Goal: Complete application form

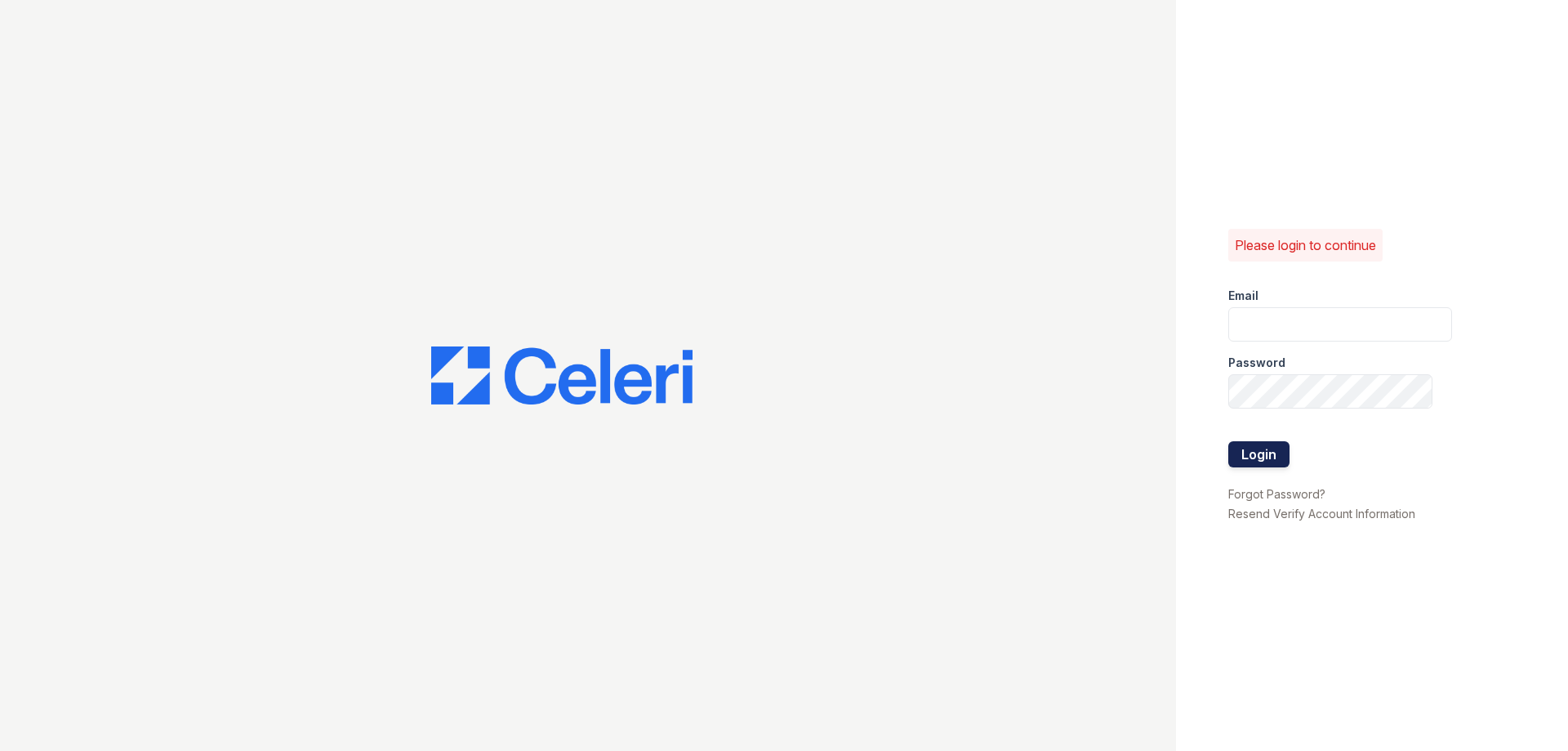
type input "[EMAIL_ADDRESS][DOMAIN_NAME]"
click at [1253, 453] on button "Login" at bounding box center [1258, 454] width 61 height 26
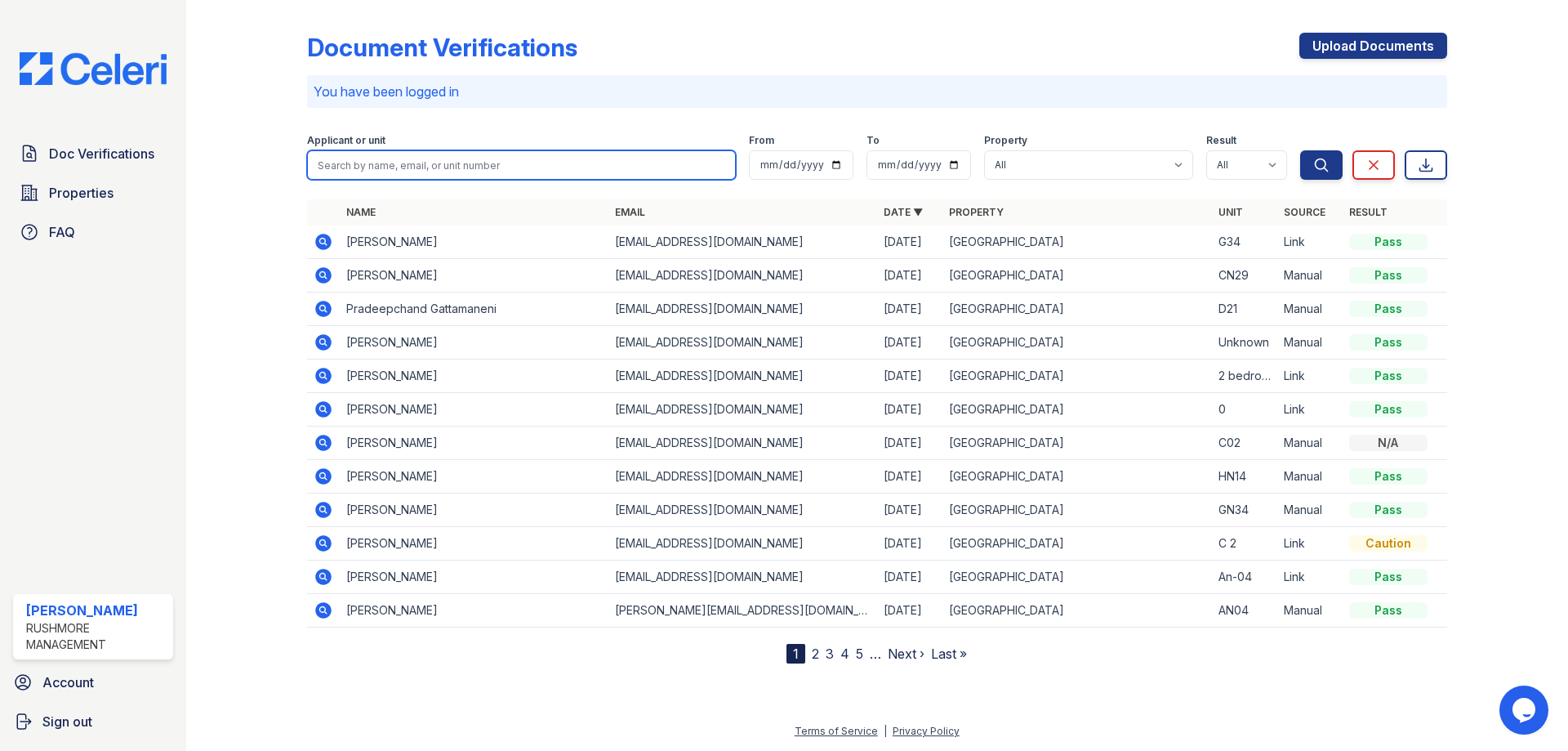
click at [483, 169] on input "search" at bounding box center [521, 165] width 428 height 29
type input "p"
type input "[PERSON_NAME]"
click at [1300, 151] on button "Search" at bounding box center [1321, 165] width 43 height 29
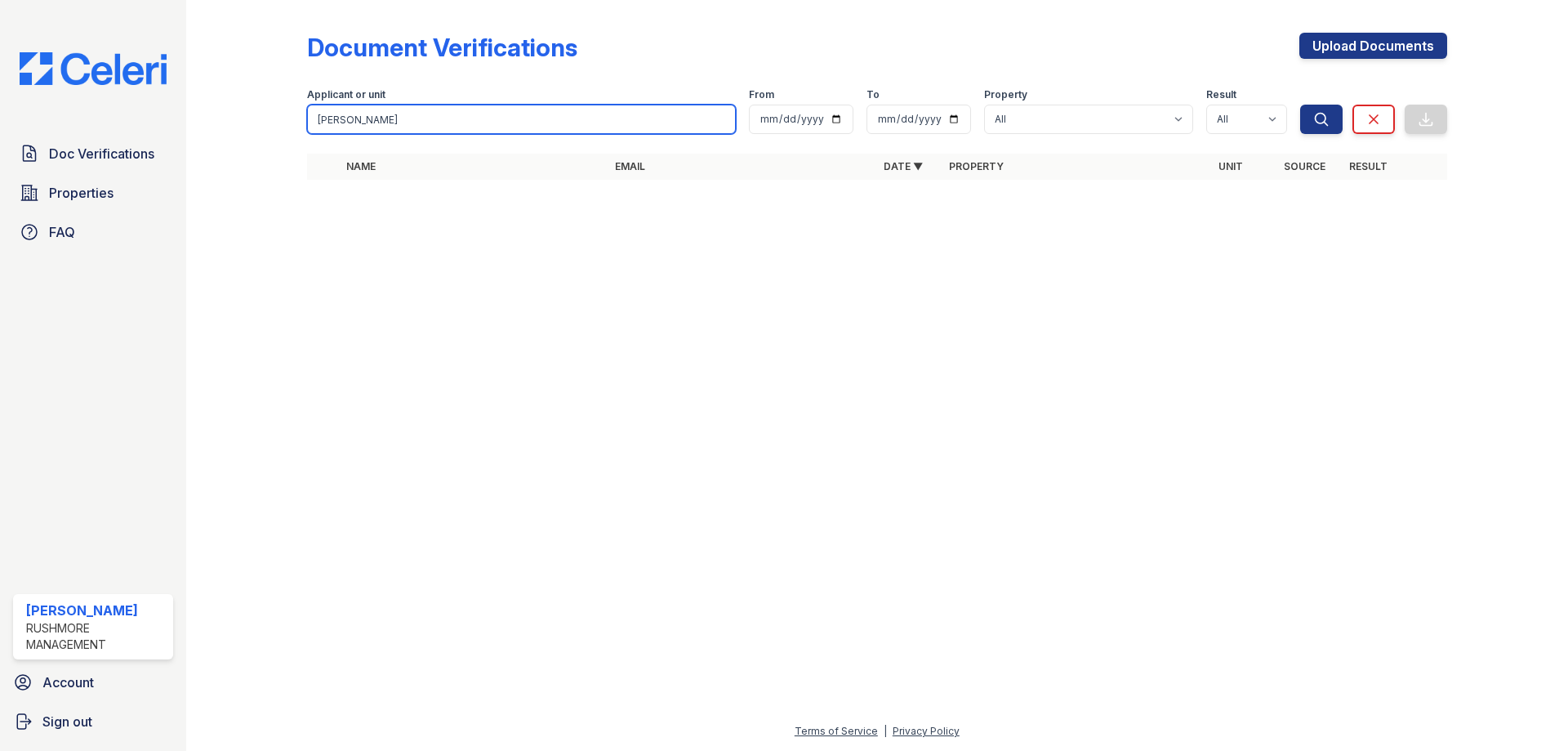
click at [392, 119] on input "bernice" at bounding box center [521, 119] width 428 height 29
type input "bernice Monjue"
click at [1300, 105] on button "Search" at bounding box center [1321, 119] width 43 height 29
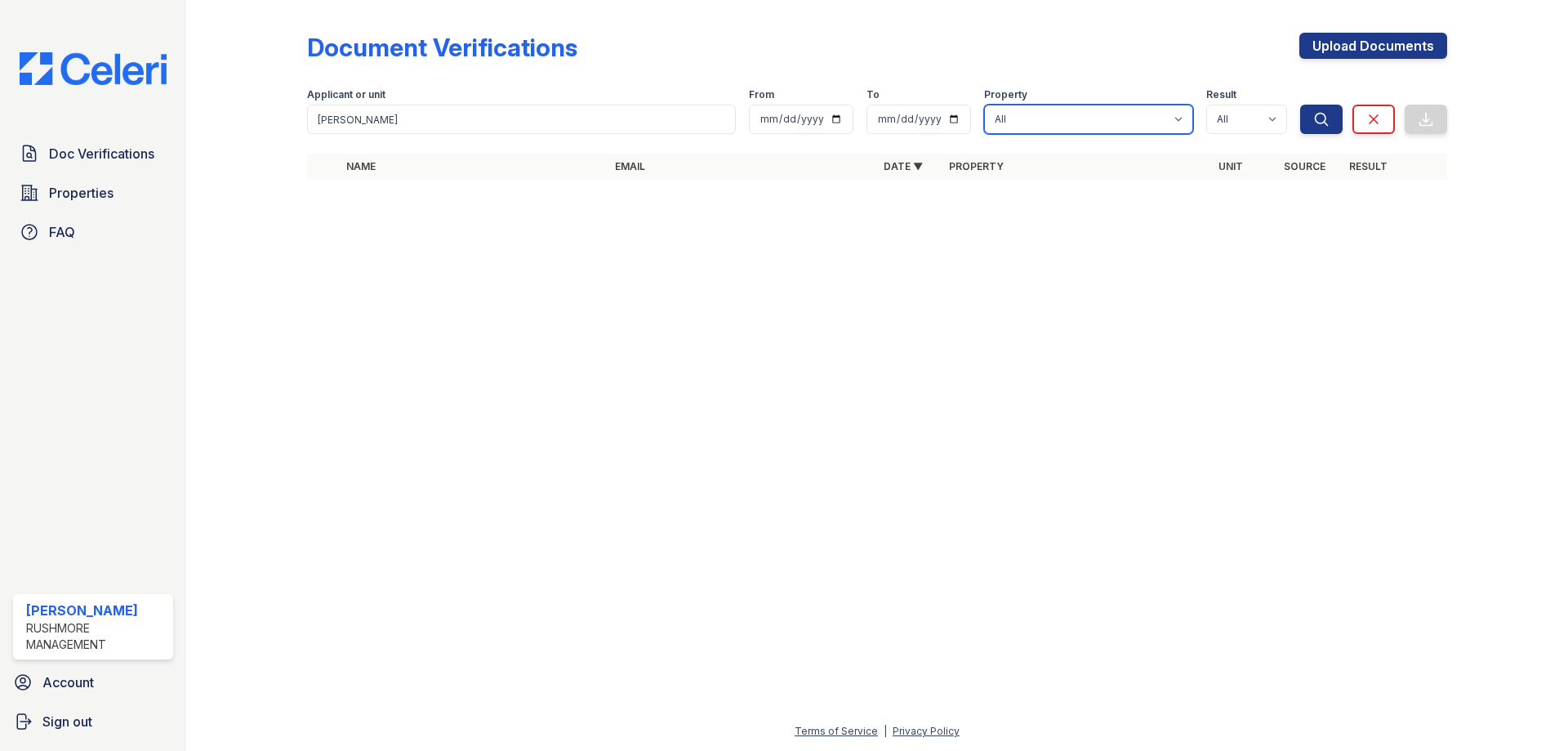
click at [1176, 120] on select "All New Orleans Park" at bounding box center [1088, 119] width 209 height 29
select select "598"
click at [984, 105] on select "All New Orleans Park" at bounding box center [1088, 119] width 209 height 29
click at [1369, 47] on link "Upload Documents" at bounding box center [1374, 46] width 148 height 26
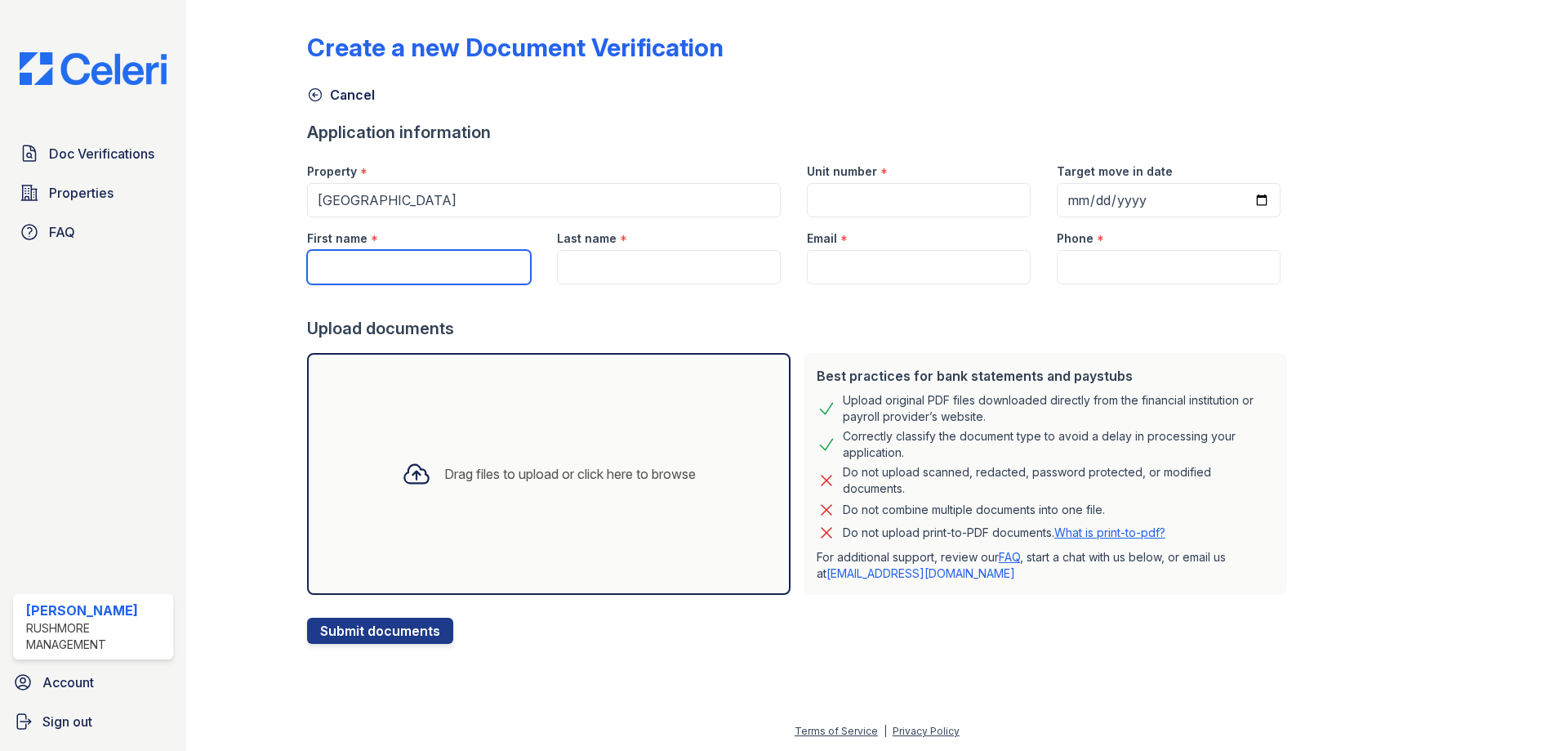
click at [486, 274] on input "First name" at bounding box center [419, 266] width 223 height 34
type input "Bernice"
click at [584, 267] on input "Last name" at bounding box center [668, 266] width 223 height 34
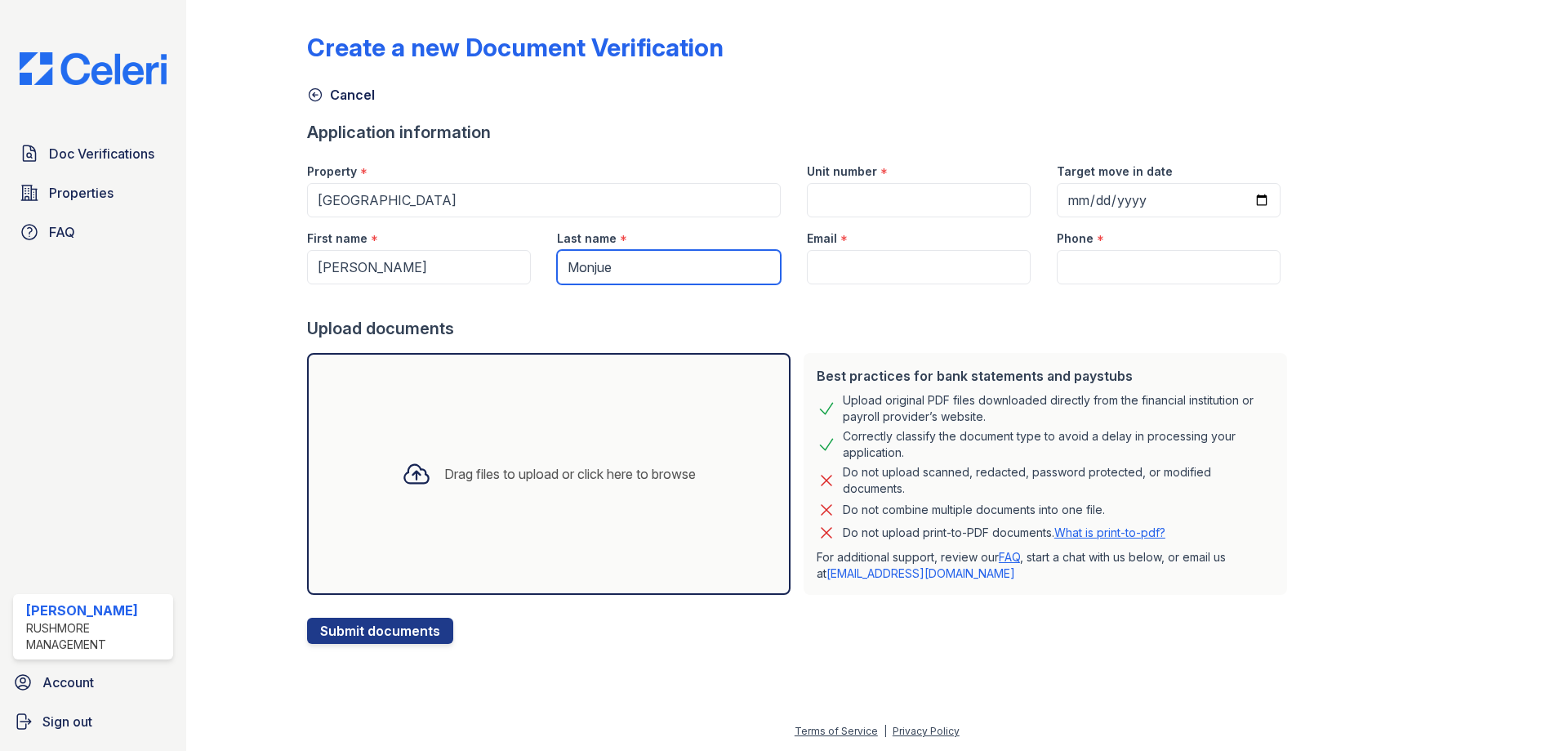
type input "Monjue"
paste input "bernicemonjue@gmail.com"
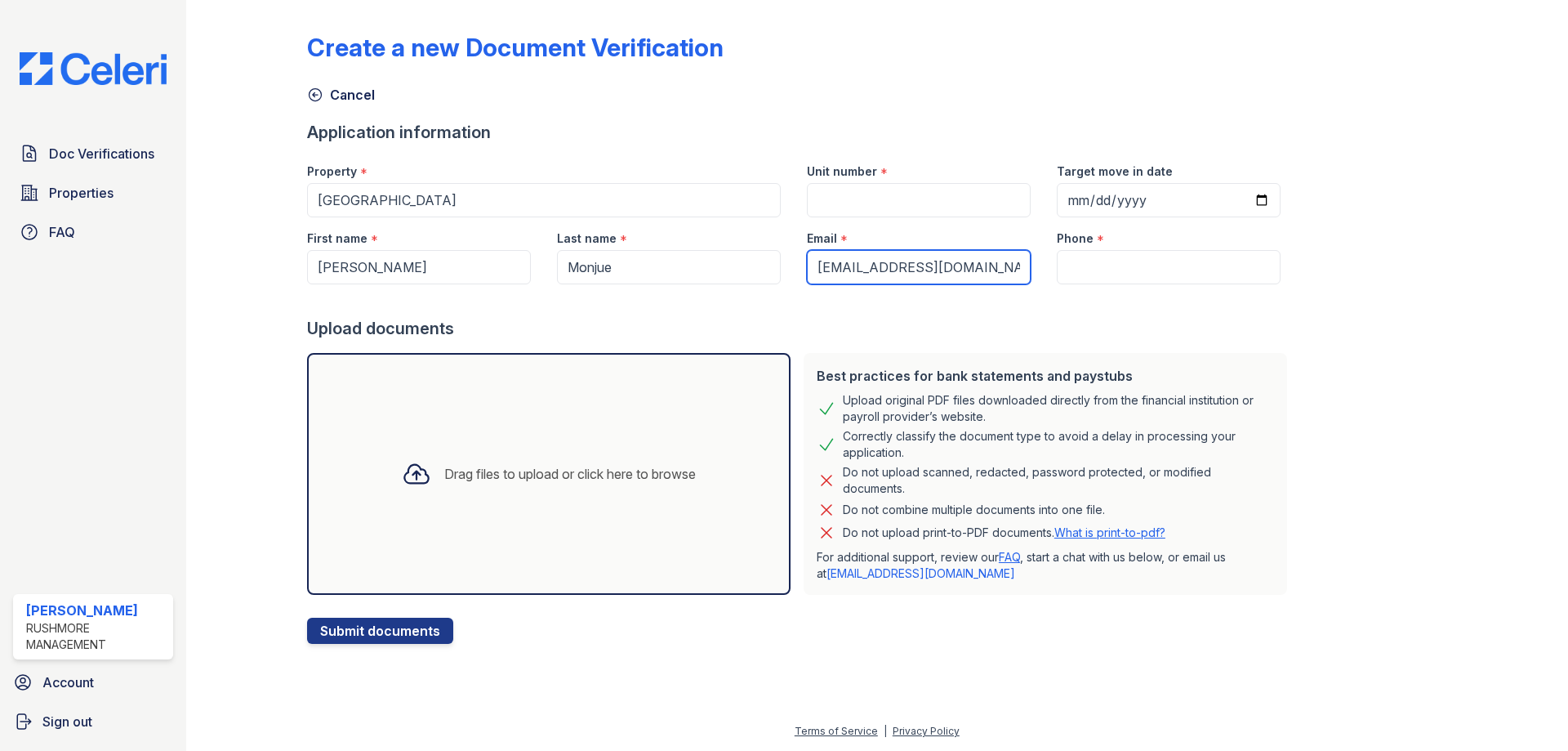
type input "bernicemonjue@gmail.com"
click at [1136, 268] on input "Phone" at bounding box center [1169, 266] width 223 height 34
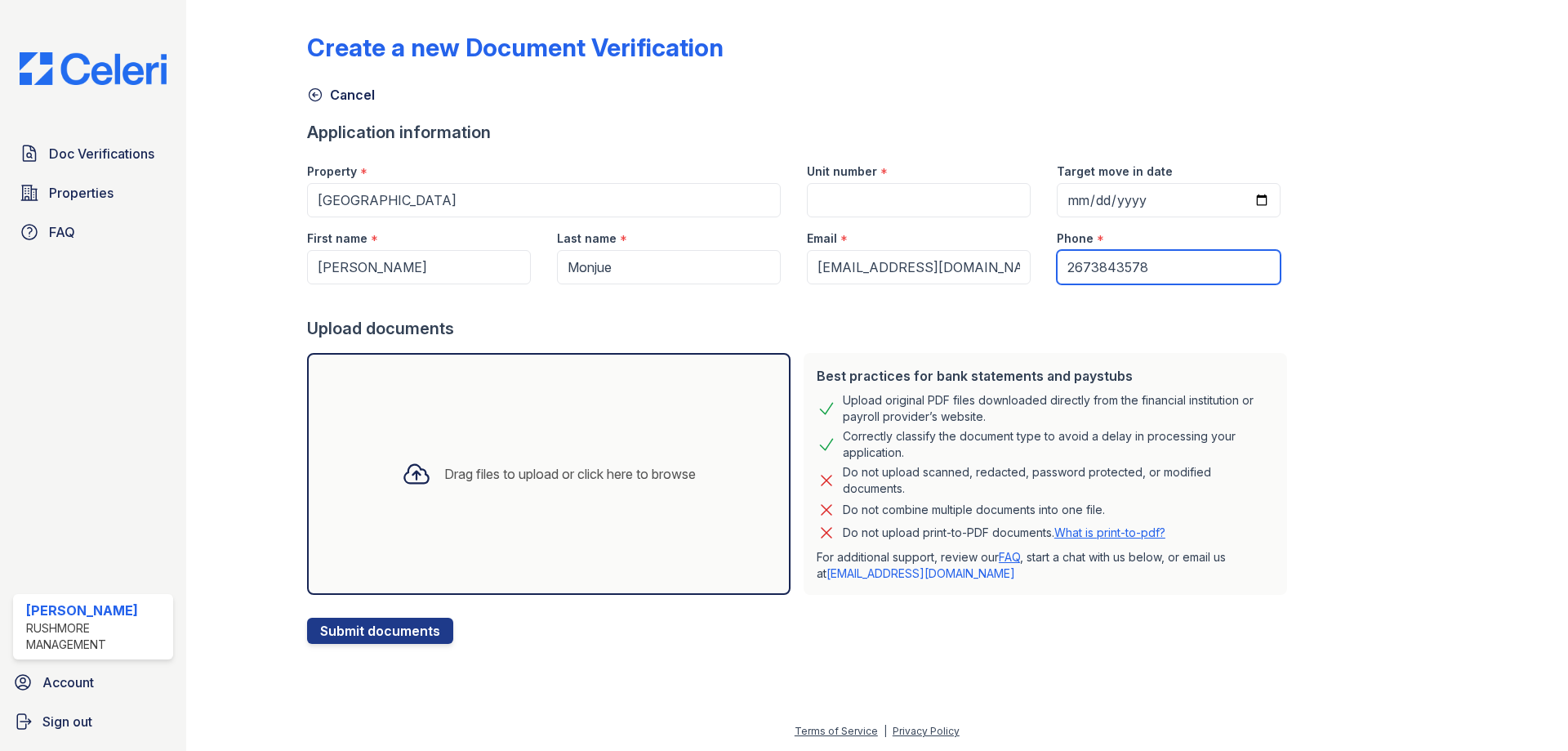
type input "2673843578"
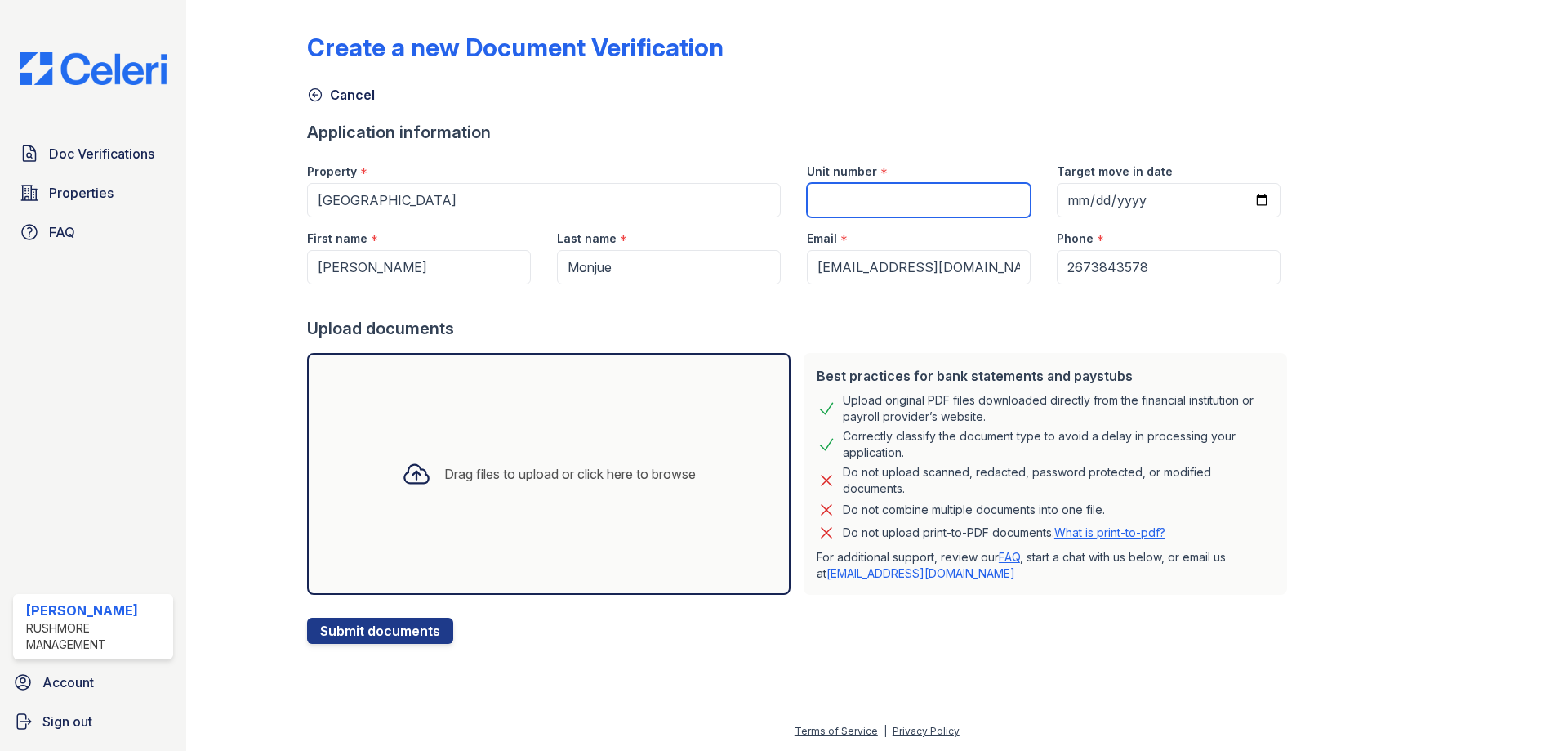
click at [854, 199] on input "Unit number" at bounding box center [919, 199] width 223 height 34
type input "FN-12"
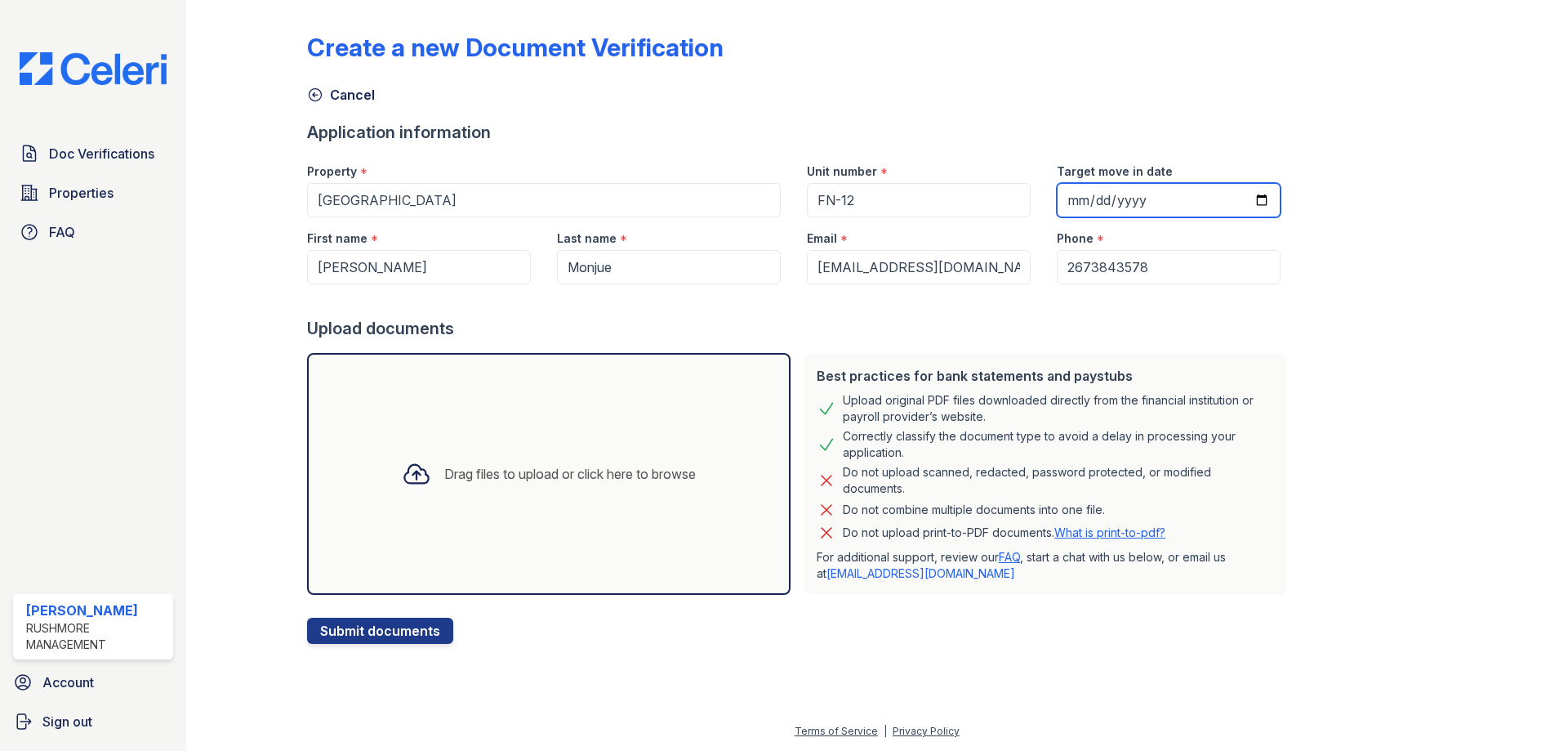
click at [1063, 198] on input "Target move in date" at bounding box center [1169, 199] width 223 height 34
click at [1084, 193] on input "Target move in date" at bounding box center [1169, 199] width 223 height 34
type input "2025-10-03"
click at [1395, 460] on div "Create a new Document Verification Cancel Application information Property * Ne…" at bounding box center [877, 325] width 1141 height 637
click at [571, 473] on div "Drag files to upload or click here to browse" at bounding box center [569, 474] width 252 height 19
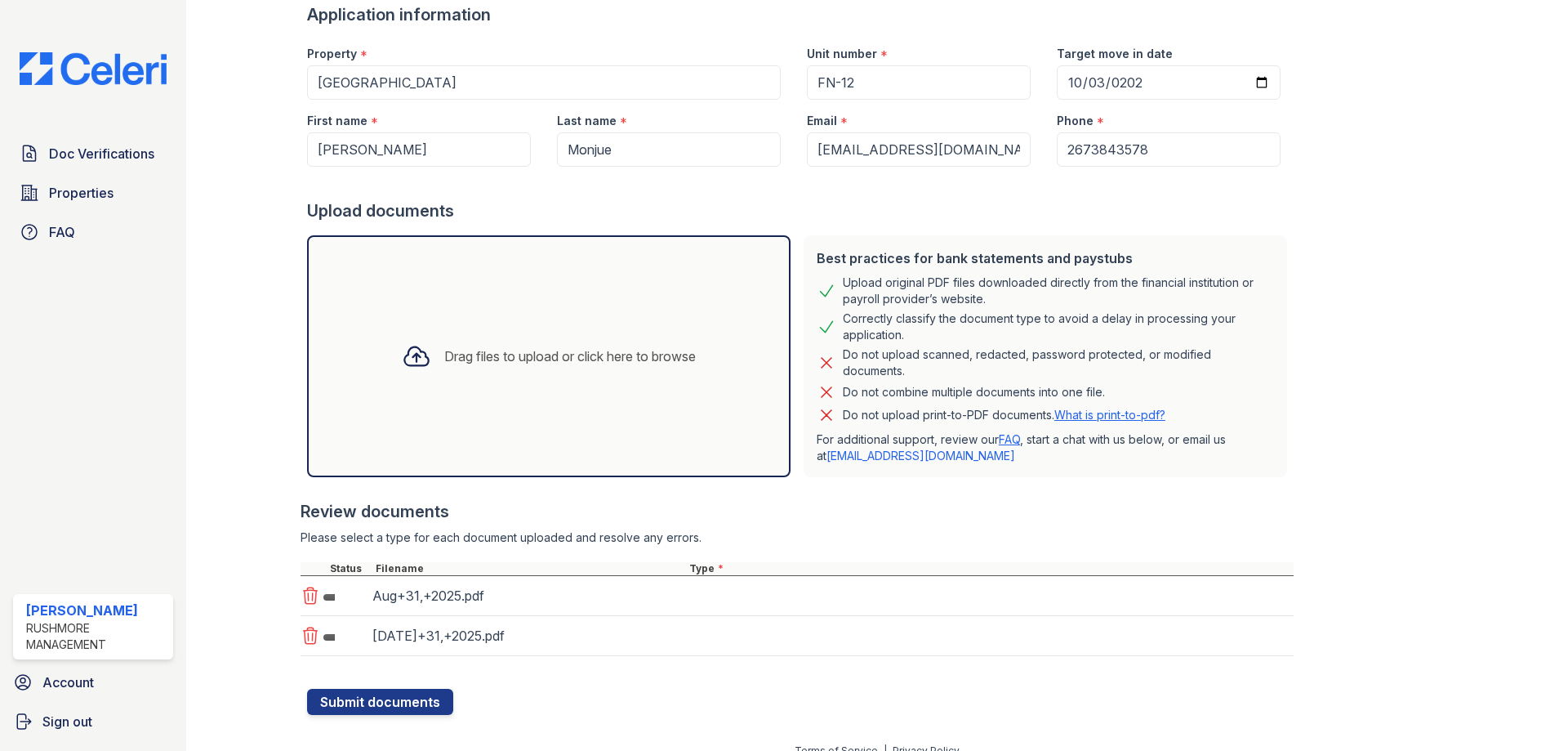
scroll to position [137, 0]
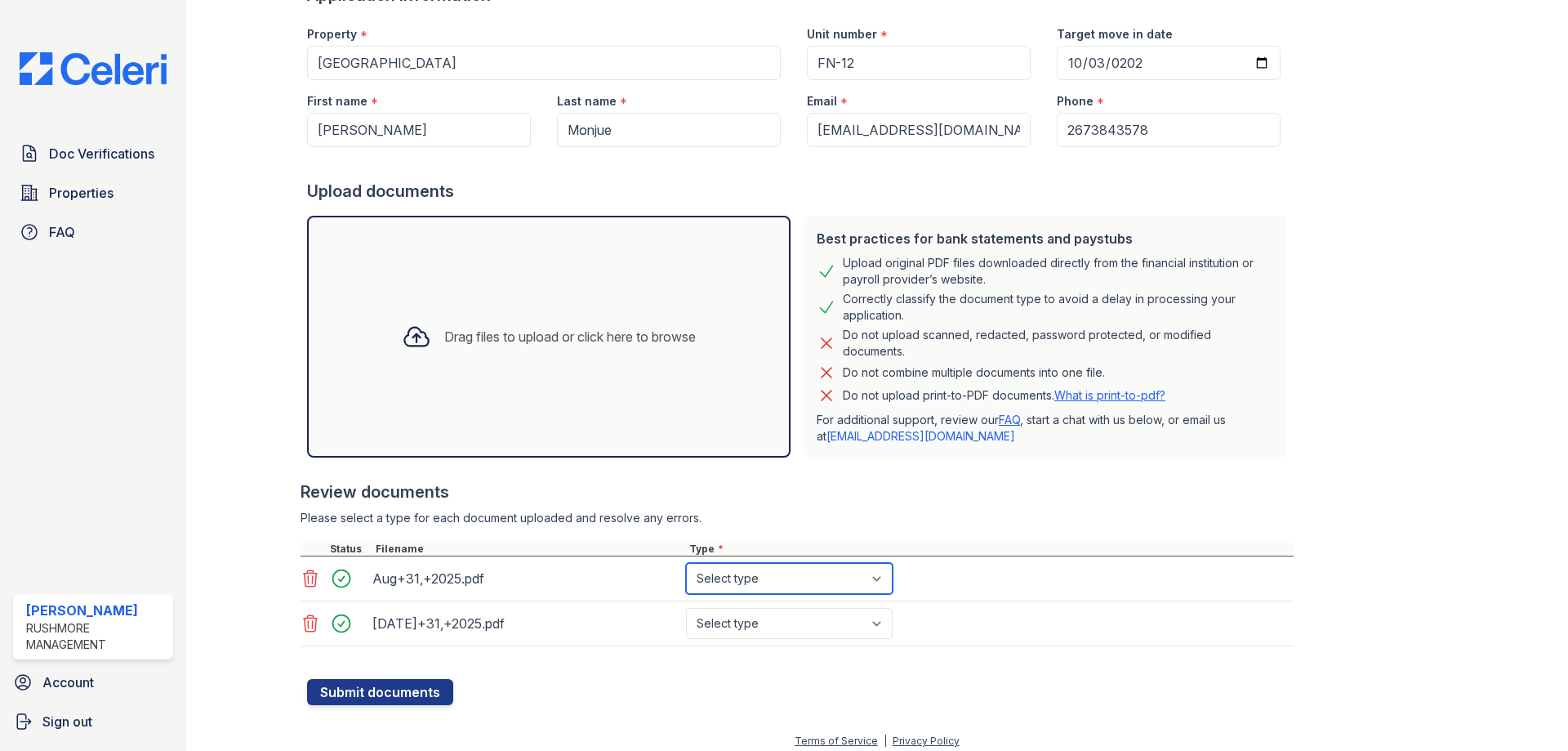
click at [883, 581] on select "Select type Paystub Bank Statement Offer Letter Tax Documents Benefit Award Let…" at bounding box center [789, 578] width 207 height 31
select select "bank_statement"
click at [686, 563] on select "Select type Paystub Bank Statement Offer Letter Tax Documents Benefit Award Let…" at bounding box center [789, 578] width 207 height 31
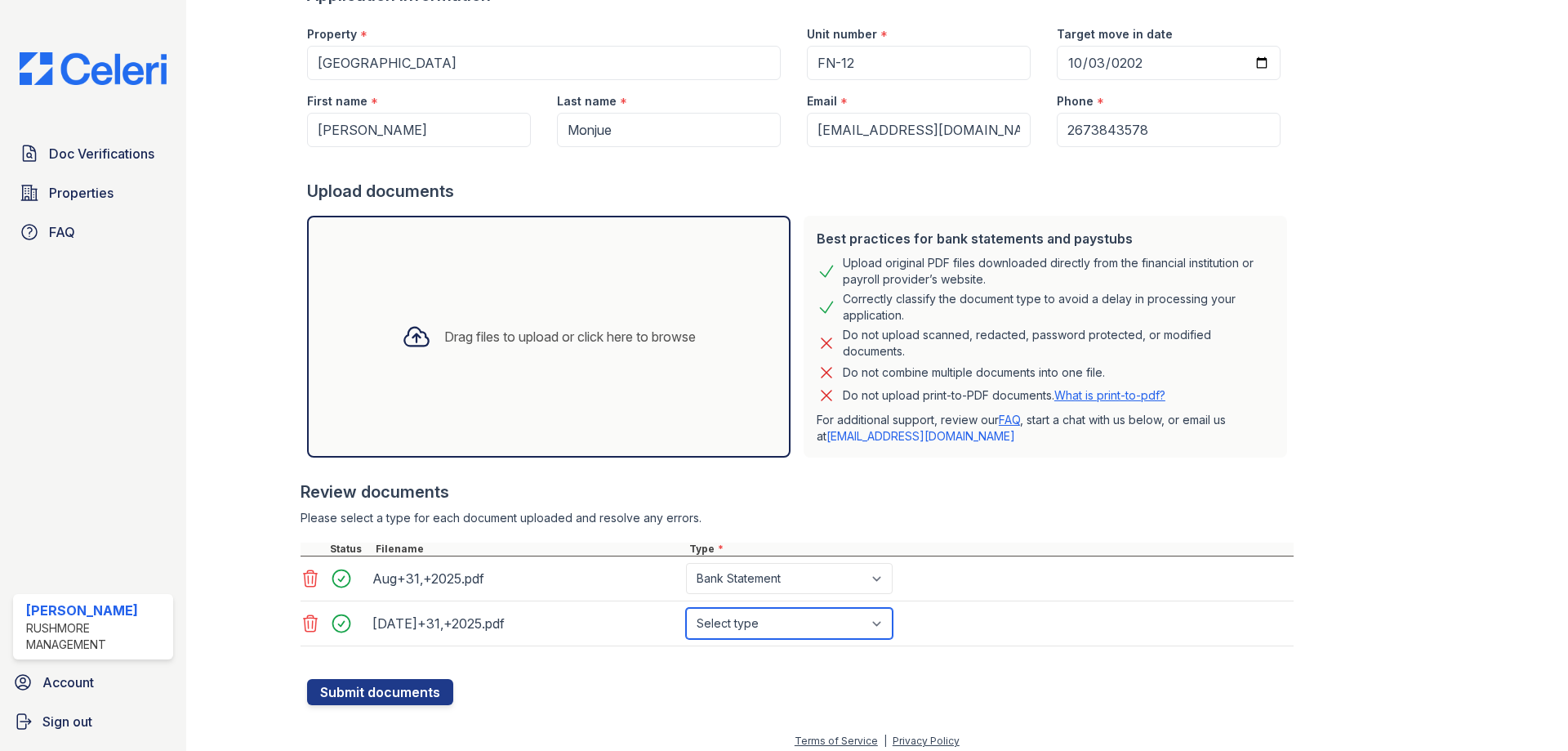
click at [880, 618] on select "Select type Paystub Bank Statement Offer Letter Tax Documents Benefit Award Let…" at bounding box center [789, 623] width 207 height 31
select select "bank_statement"
click at [686, 607] on select "Select type Paystub Bank Statement Offer Letter Tax Documents Benefit Award Let…" at bounding box center [789, 623] width 207 height 31
click at [409, 685] on button "Submit documents" at bounding box center [380, 692] width 146 height 26
